Goal: Find contact information: Find contact information

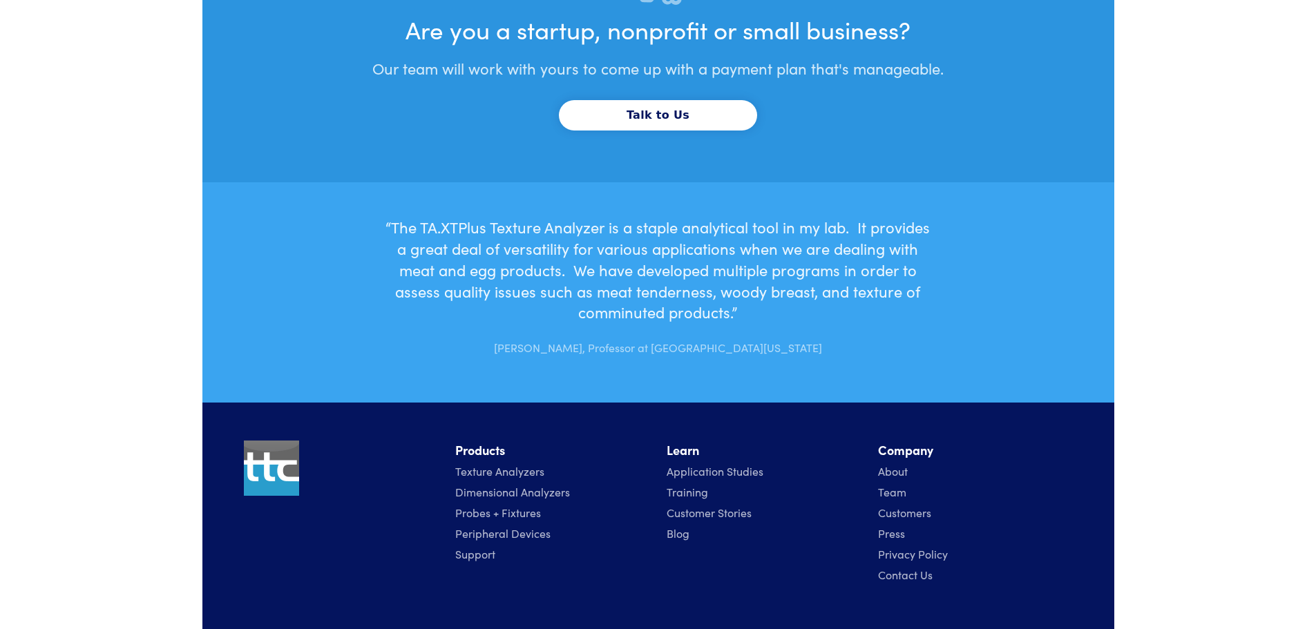
scroll to position [4693, 0]
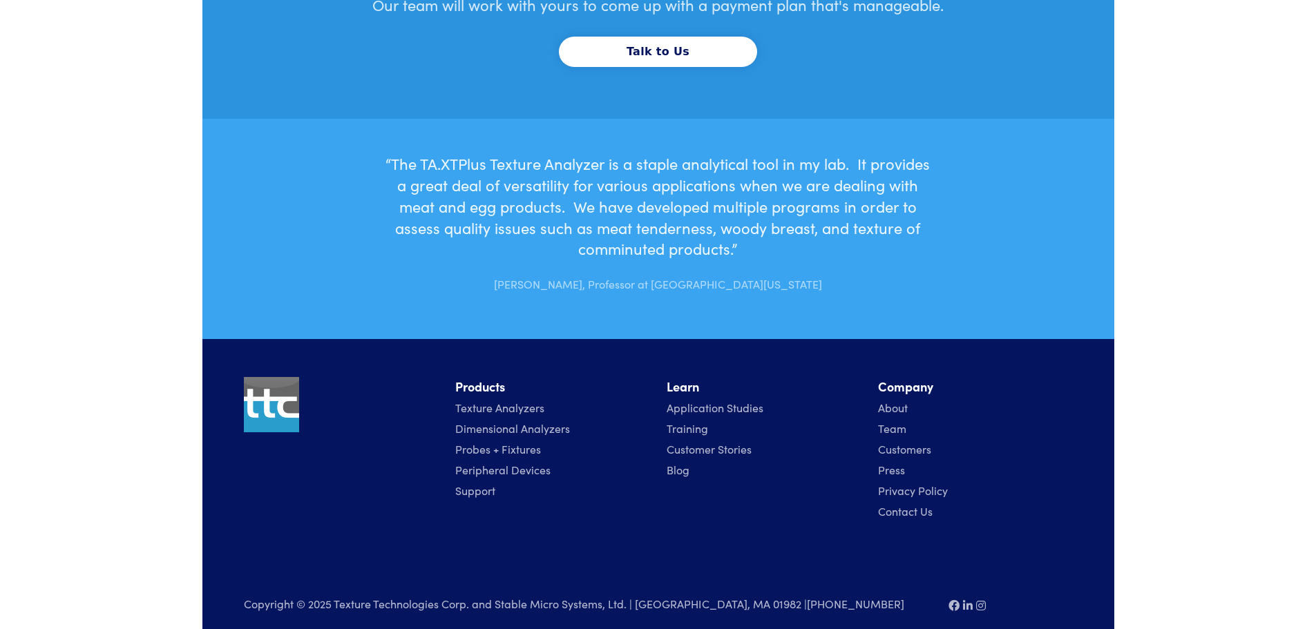
click at [914, 504] on link "Contact Us" at bounding box center [905, 511] width 55 height 15
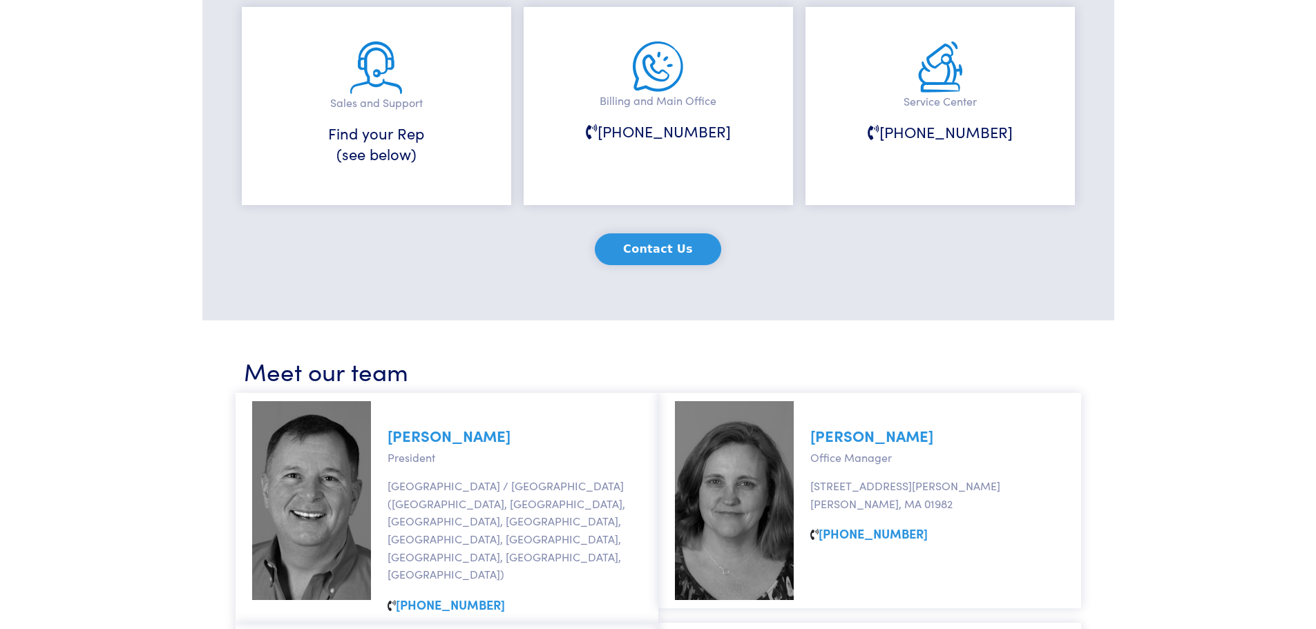
scroll to position [140, 0]
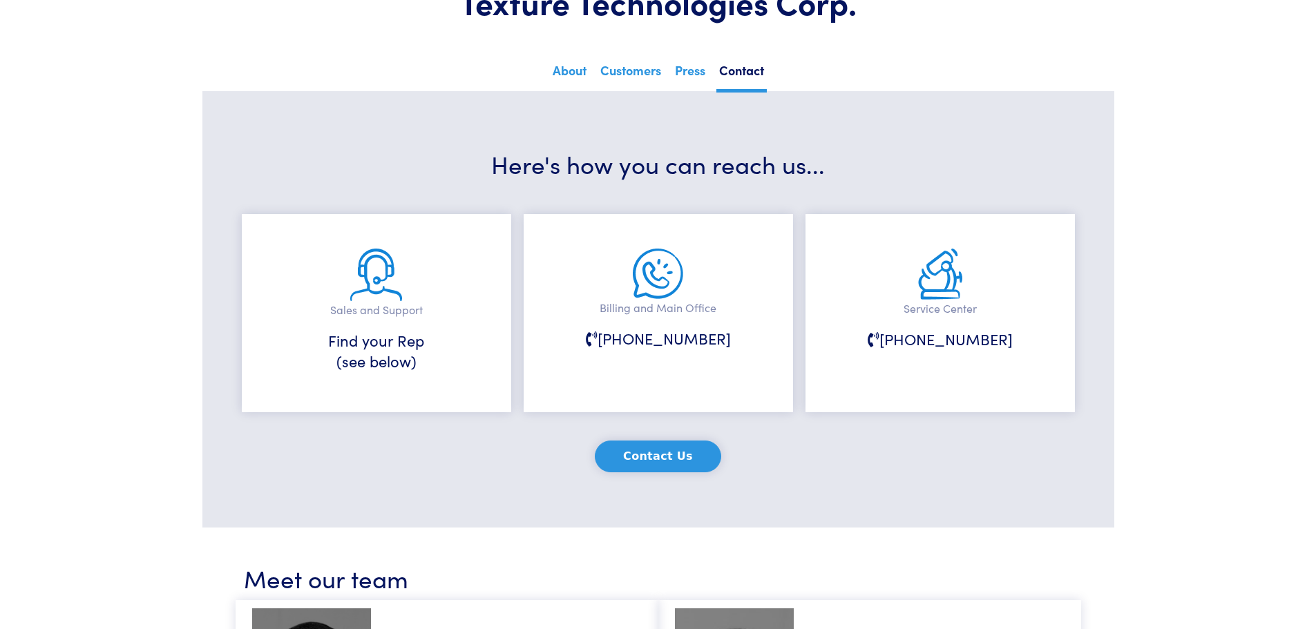
click at [390, 361] on h6 "Find your Rep (see below)" at bounding box center [376, 351] width 200 height 43
click at [398, 304] on p "Sales and Support" at bounding box center [376, 310] width 200 height 18
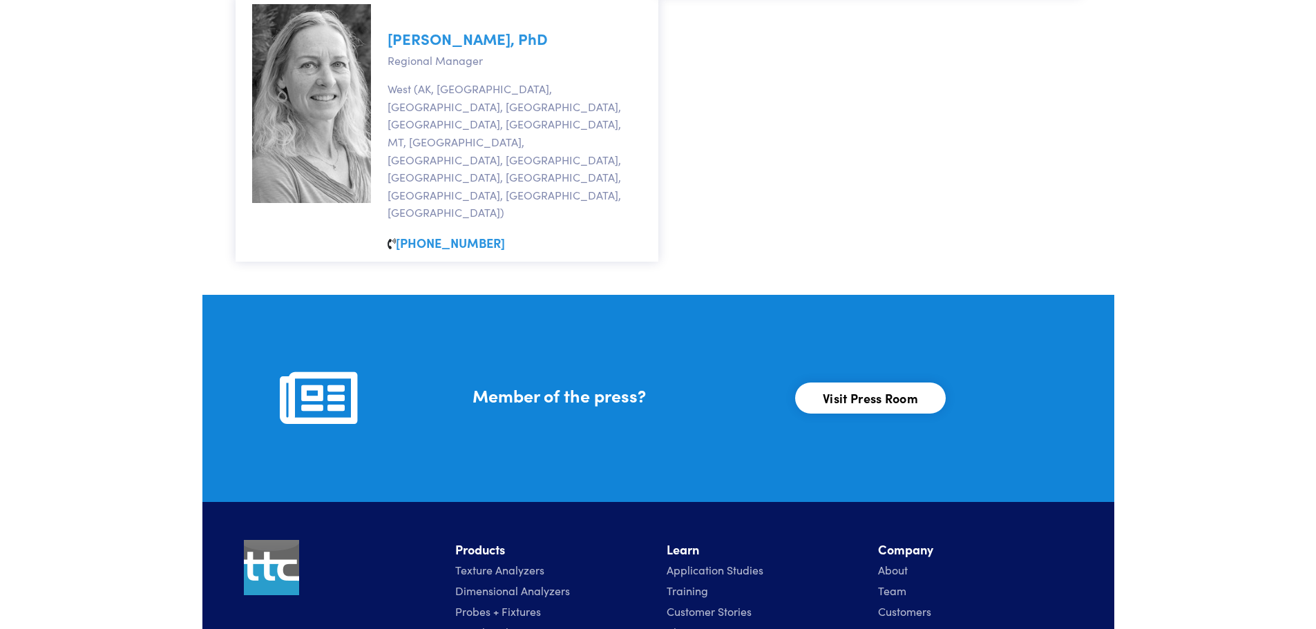
scroll to position [1522, 0]
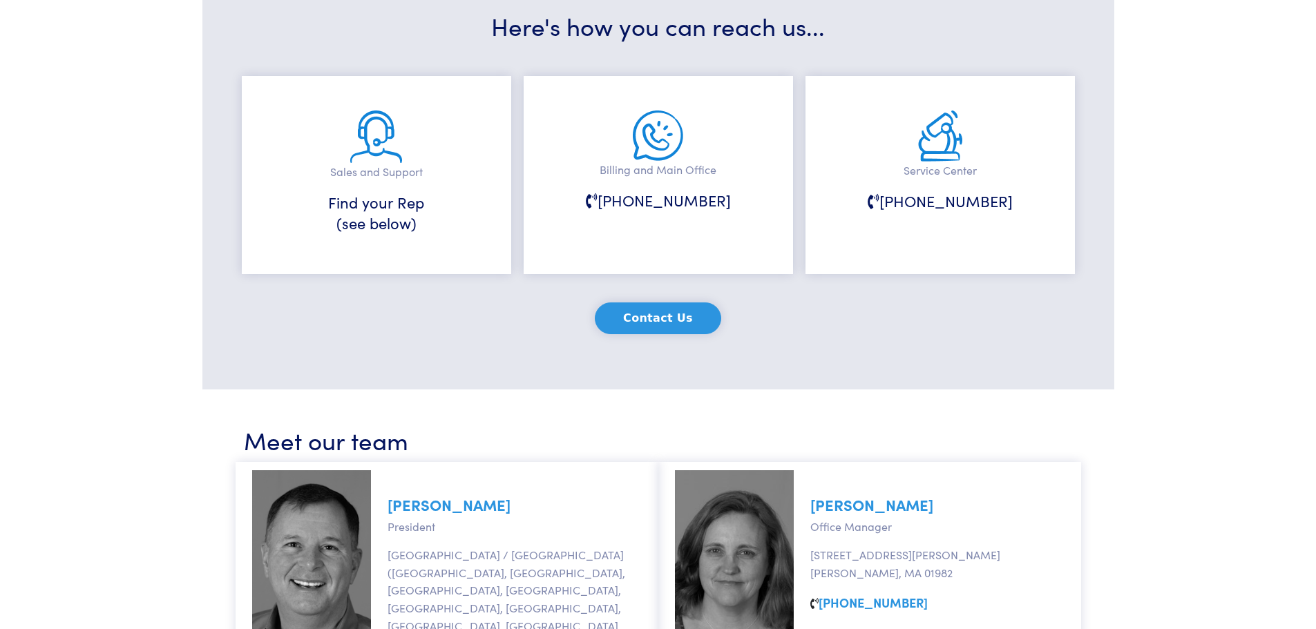
scroll to position [70, 0]
